Goal: Task Accomplishment & Management: Use online tool/utility

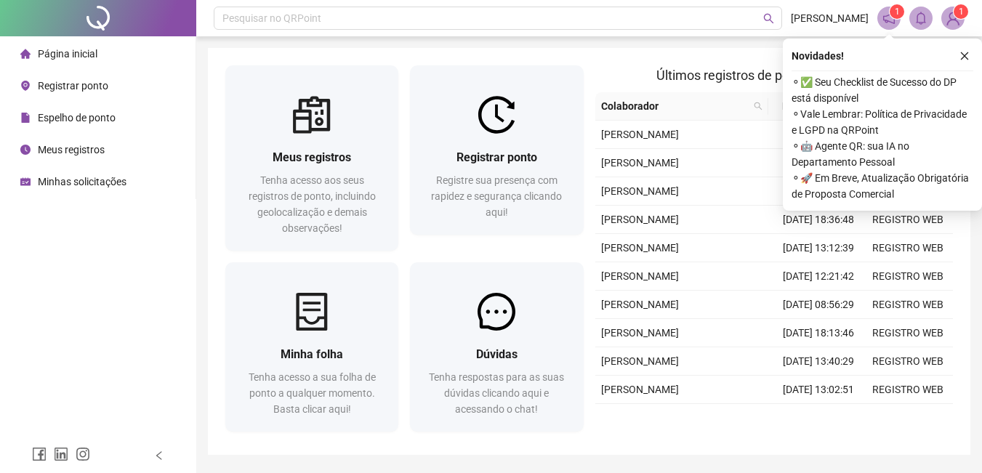
click at [963, 55] on icon "close" at bounding box center [964, 56] width 10 height 10
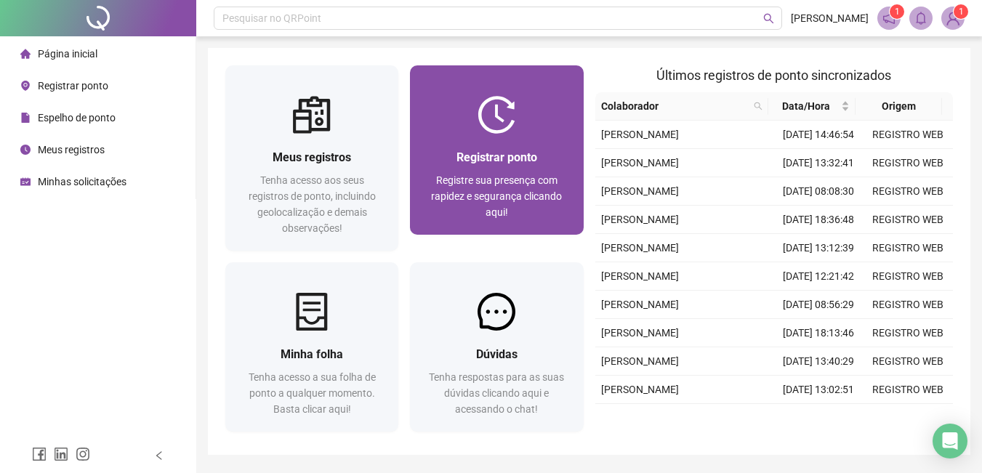
click at [519, 126] on div at bounding box center [496, 115] width 173 height 38
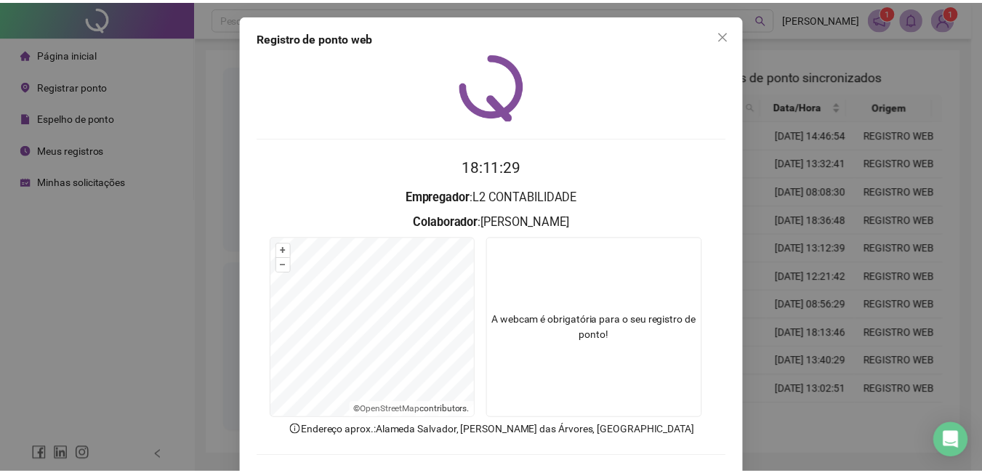
scroll to position [62, 0]
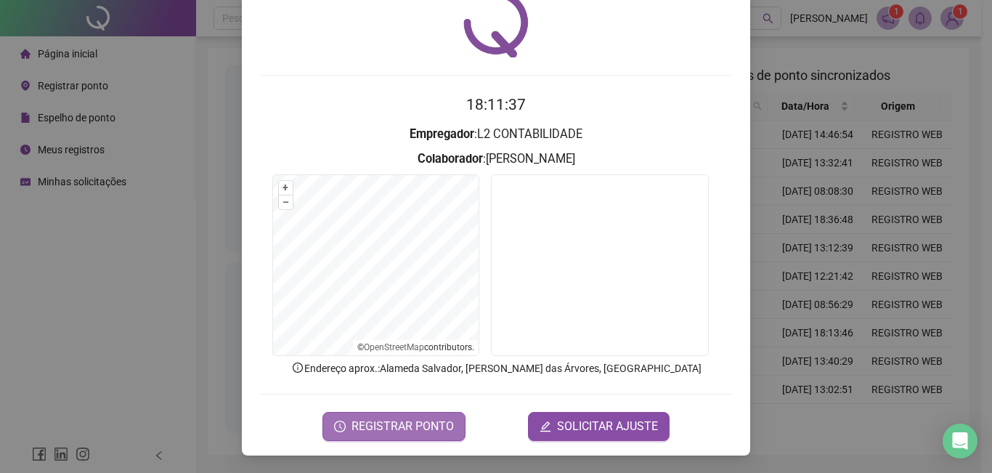
click at [388, 431] on span "REGISTRAR PONTO" at bounding box center [403, 426] width 102 height 17
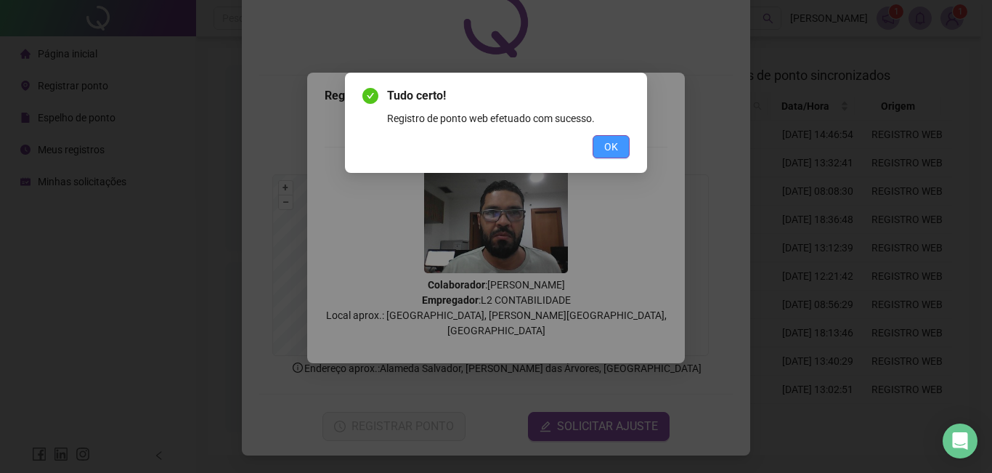
click at [610, 146] on span "OK" at bounding box center [611, 147] width 14 height 16
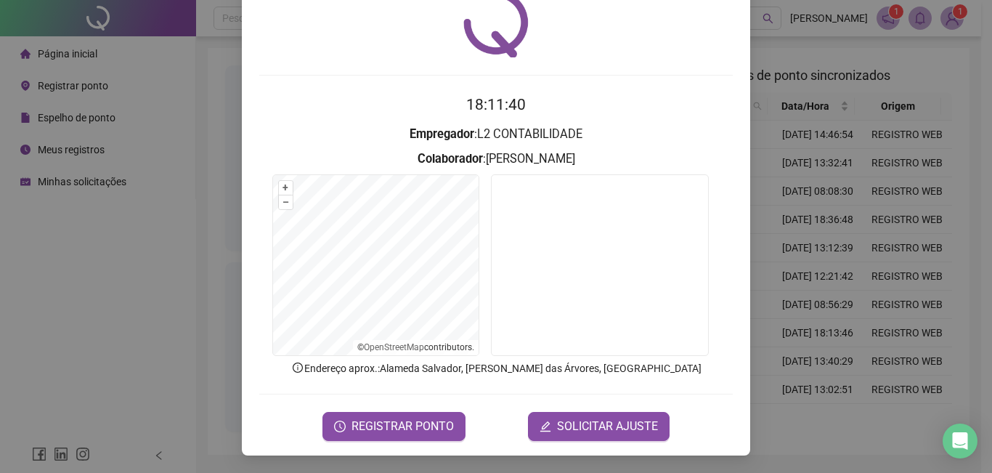
click at [801, 63] on div "Registro de ponto web 18:11:40 Empregador : L2 CONTABILIDADE Colaborador : [PER…" at bounding box center [496, 236] width 992 height 473
